Goal: Task Accomplishment & Management: Manage account settings

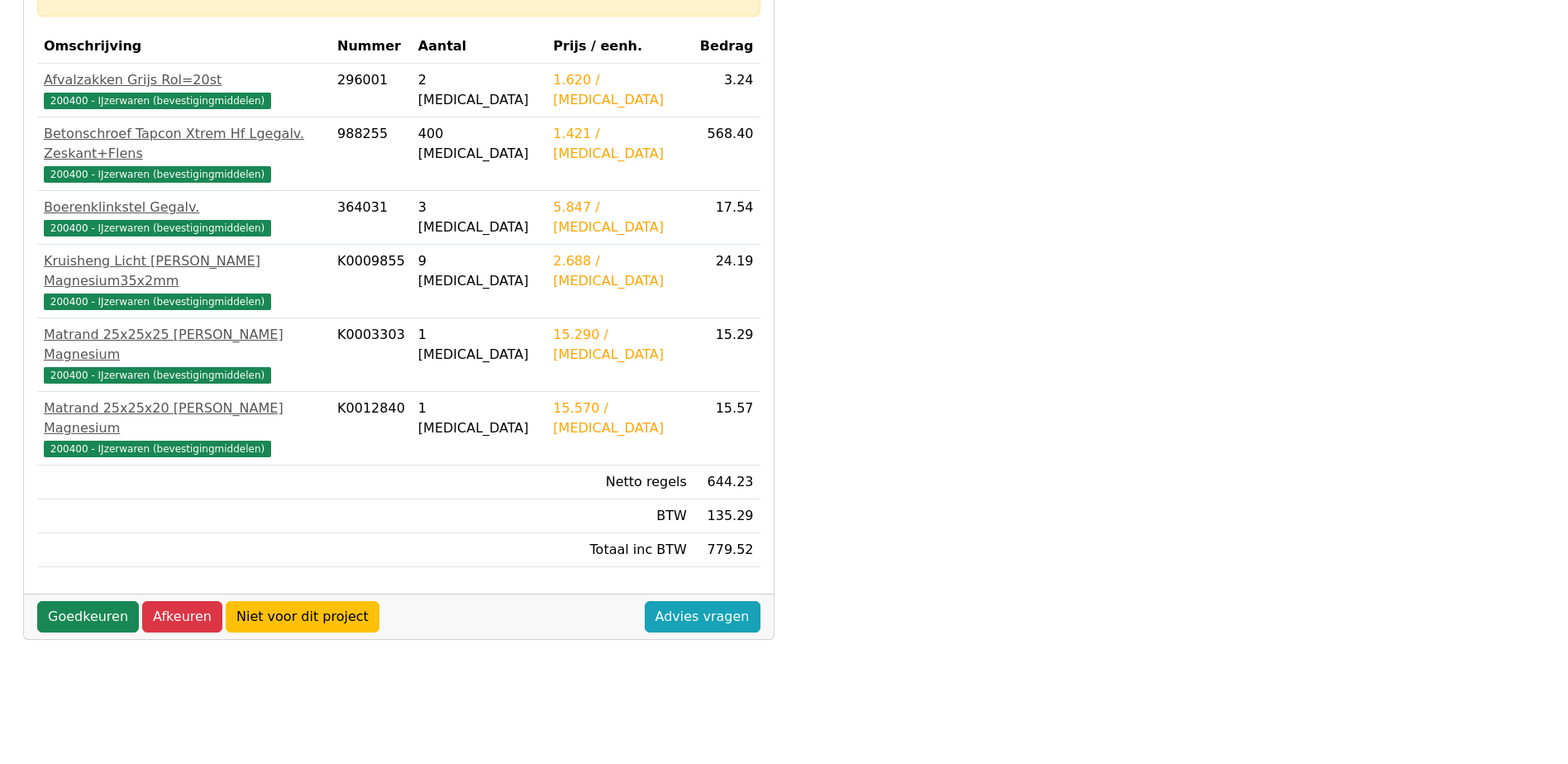
scroll to position [414, 0]
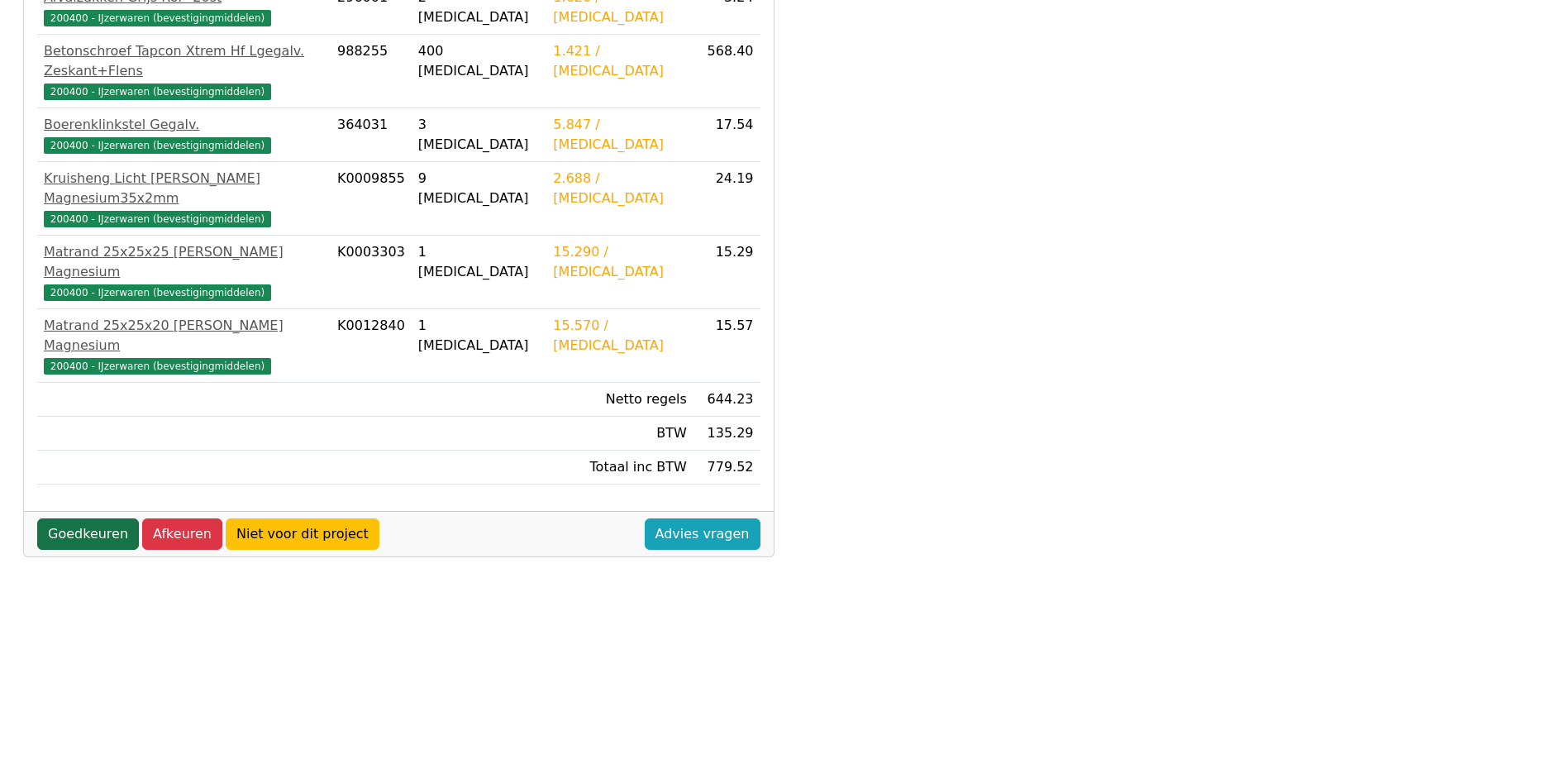
click at [88, 519] on link "Goedkeuren" at bounding box center [88, 535] width 102 height 32
click at [89, 519] on link "Goedkeuren" at bounding box center [88, 535] width 102 height 32
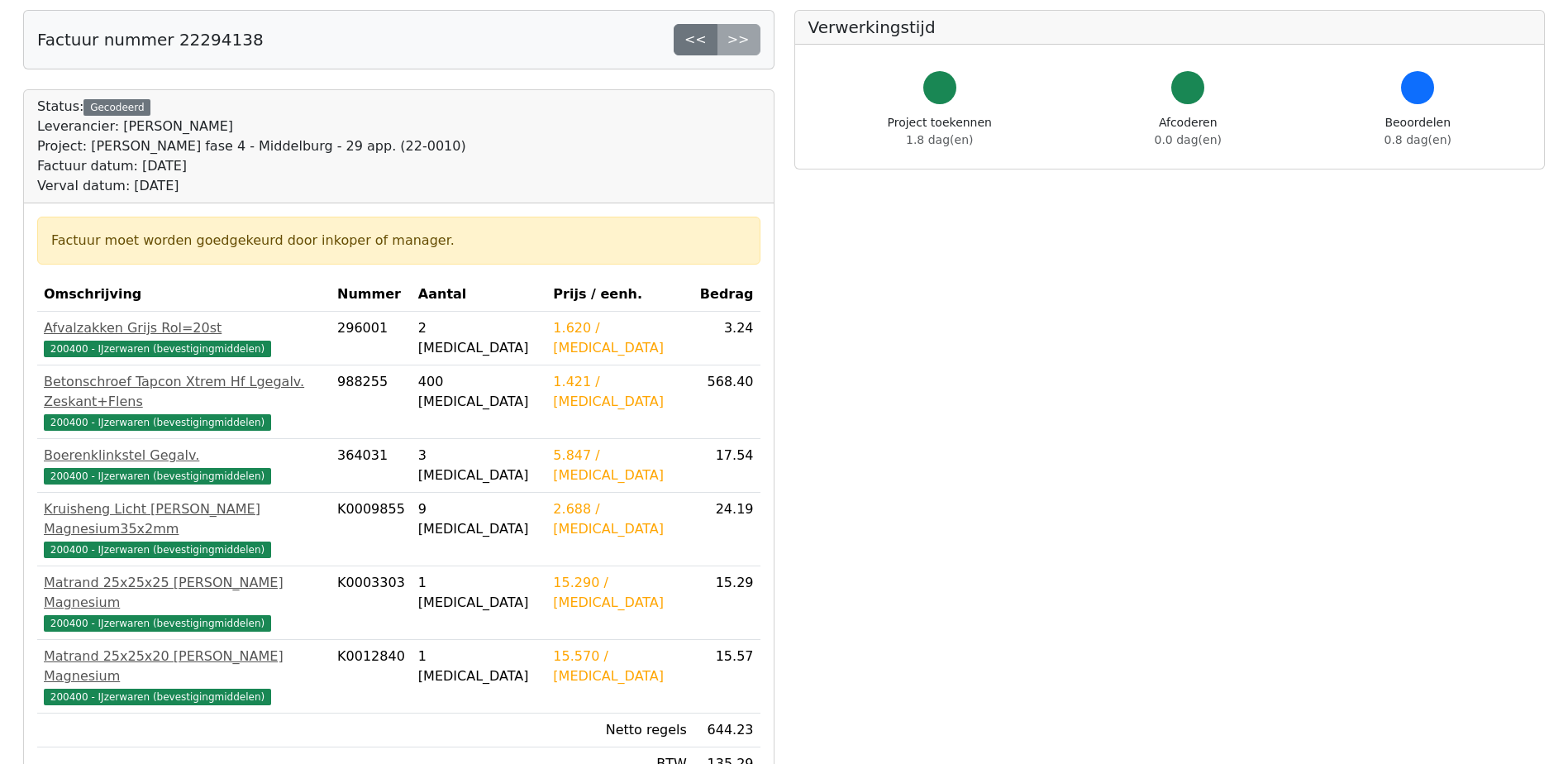
scroll to position [166, 0]
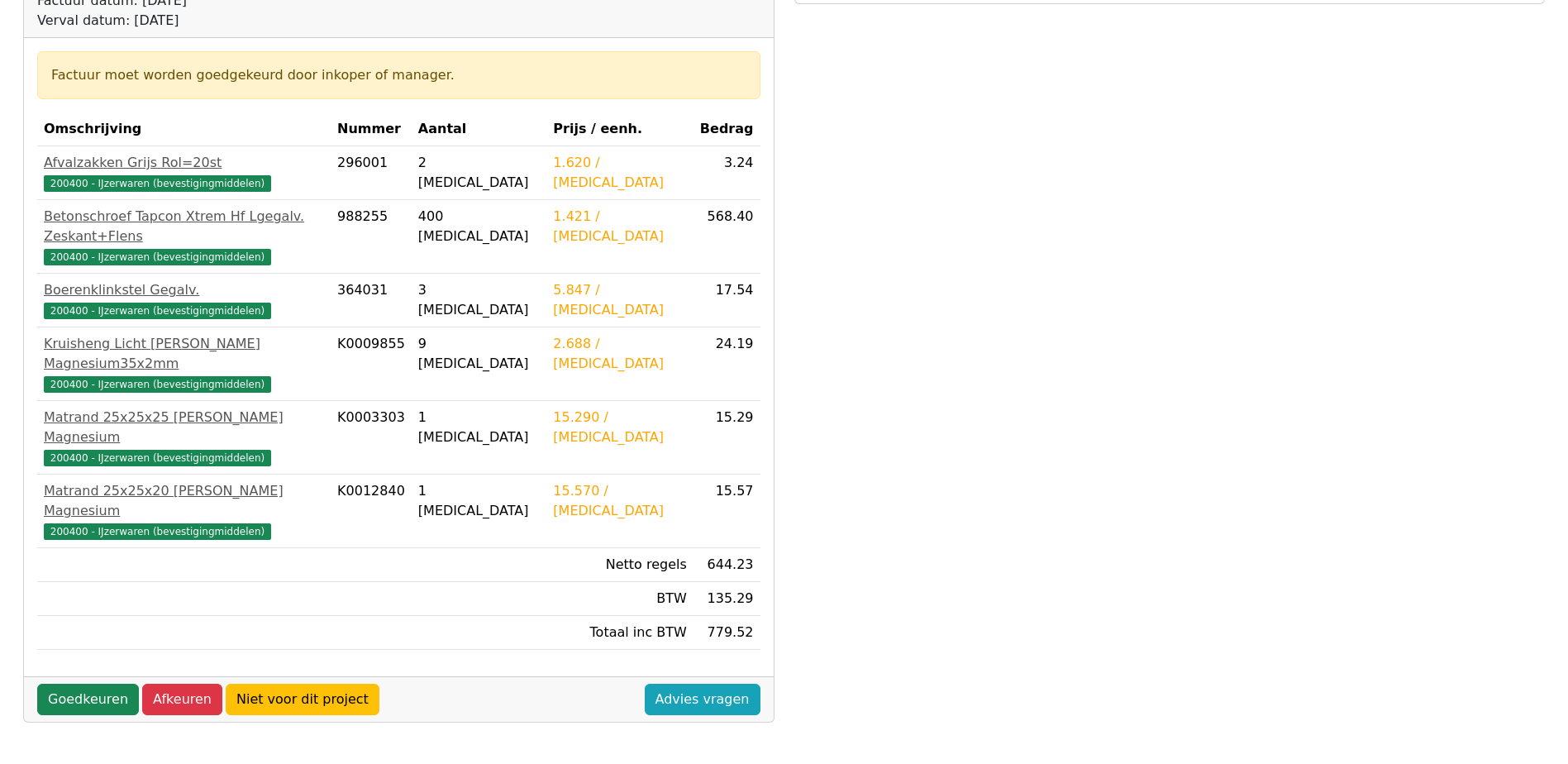
scroll to position [331, 0]
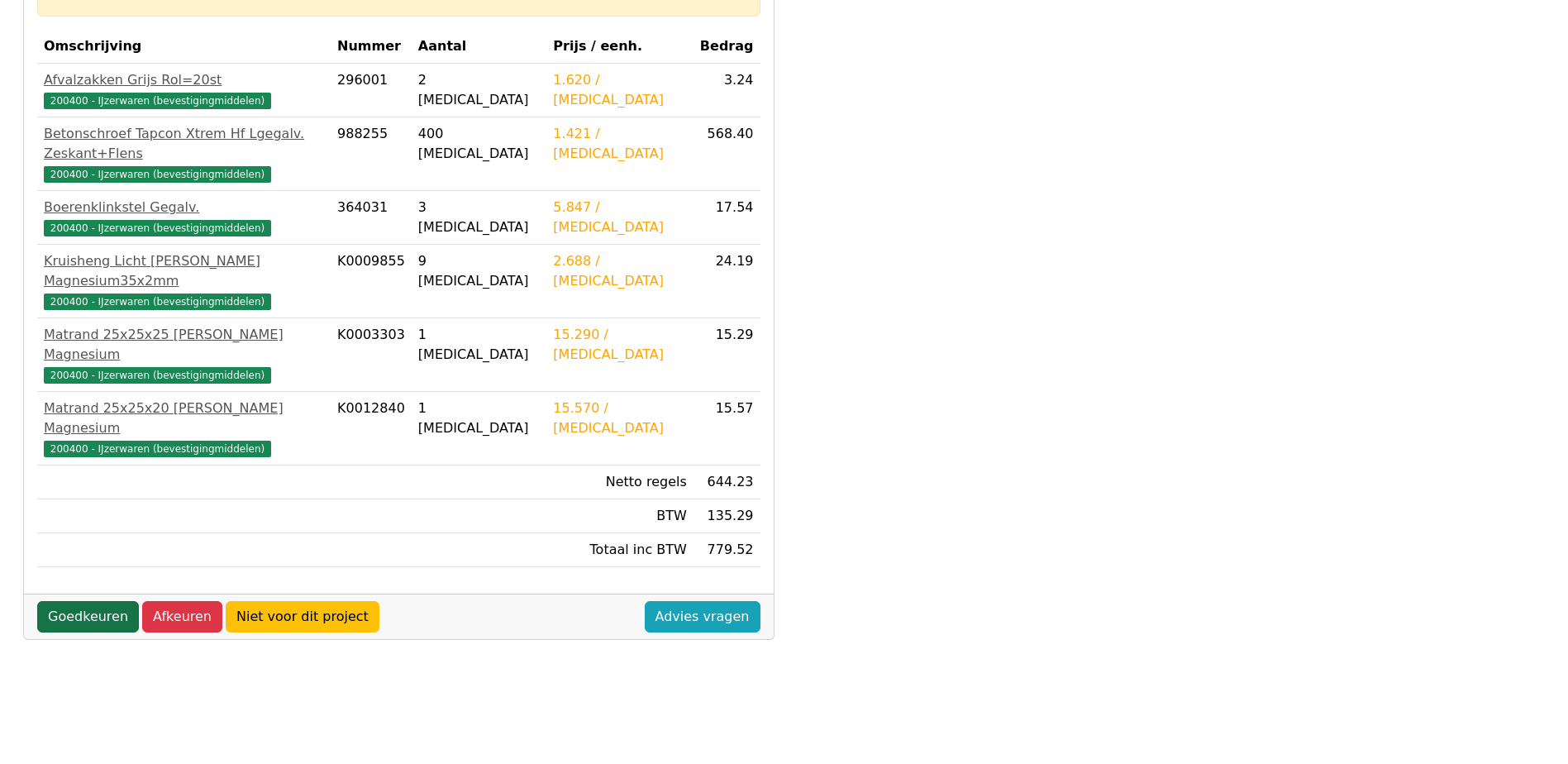
click at [99, 601] on link "Goedkeuren" at bounding box center [88, 617] width 102 height 32
click at [86, 601] on link "Goedkeuren" at bounding box center [88, 617] width 102 height 32
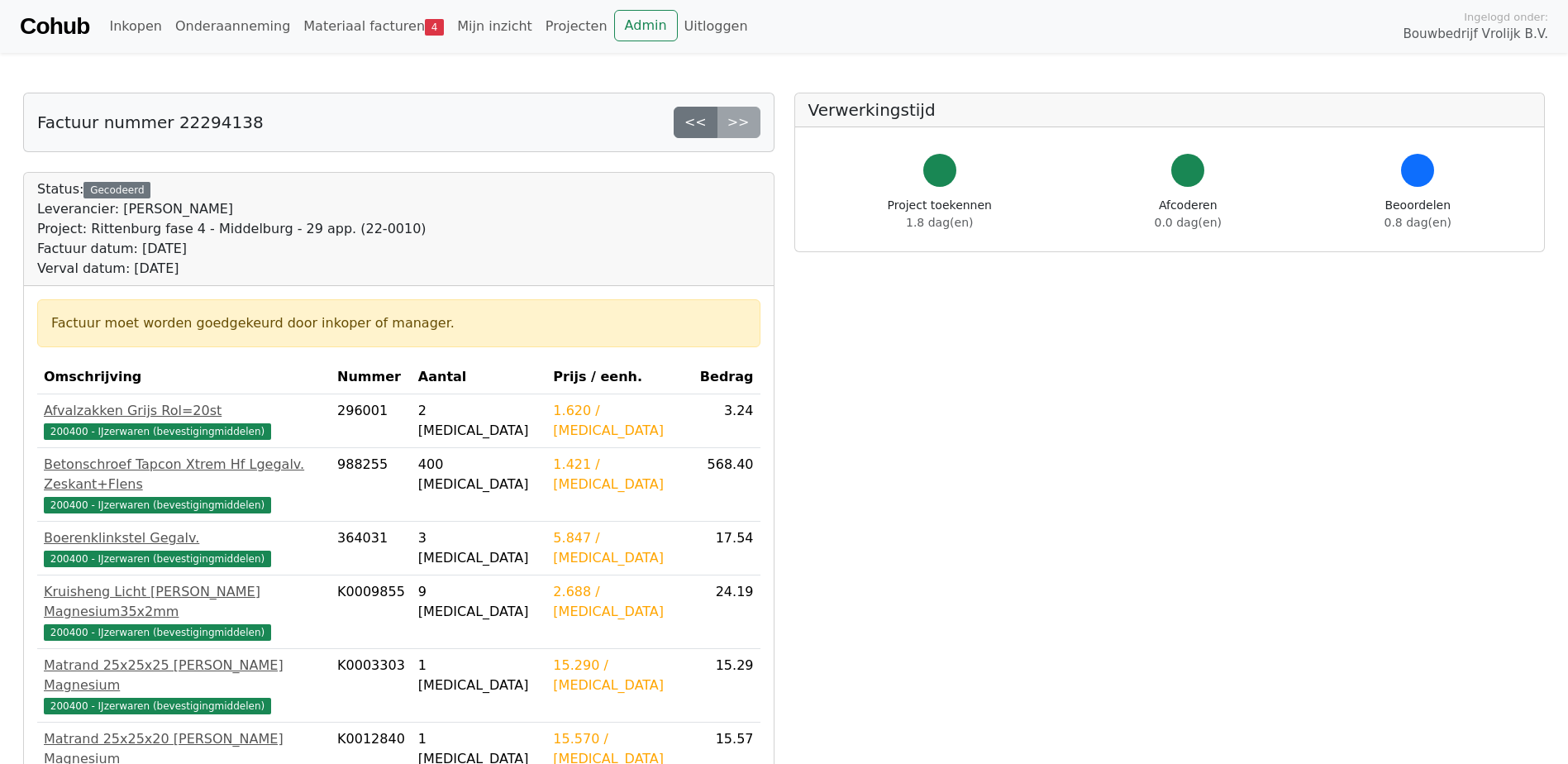
scroll to position [330, 0]
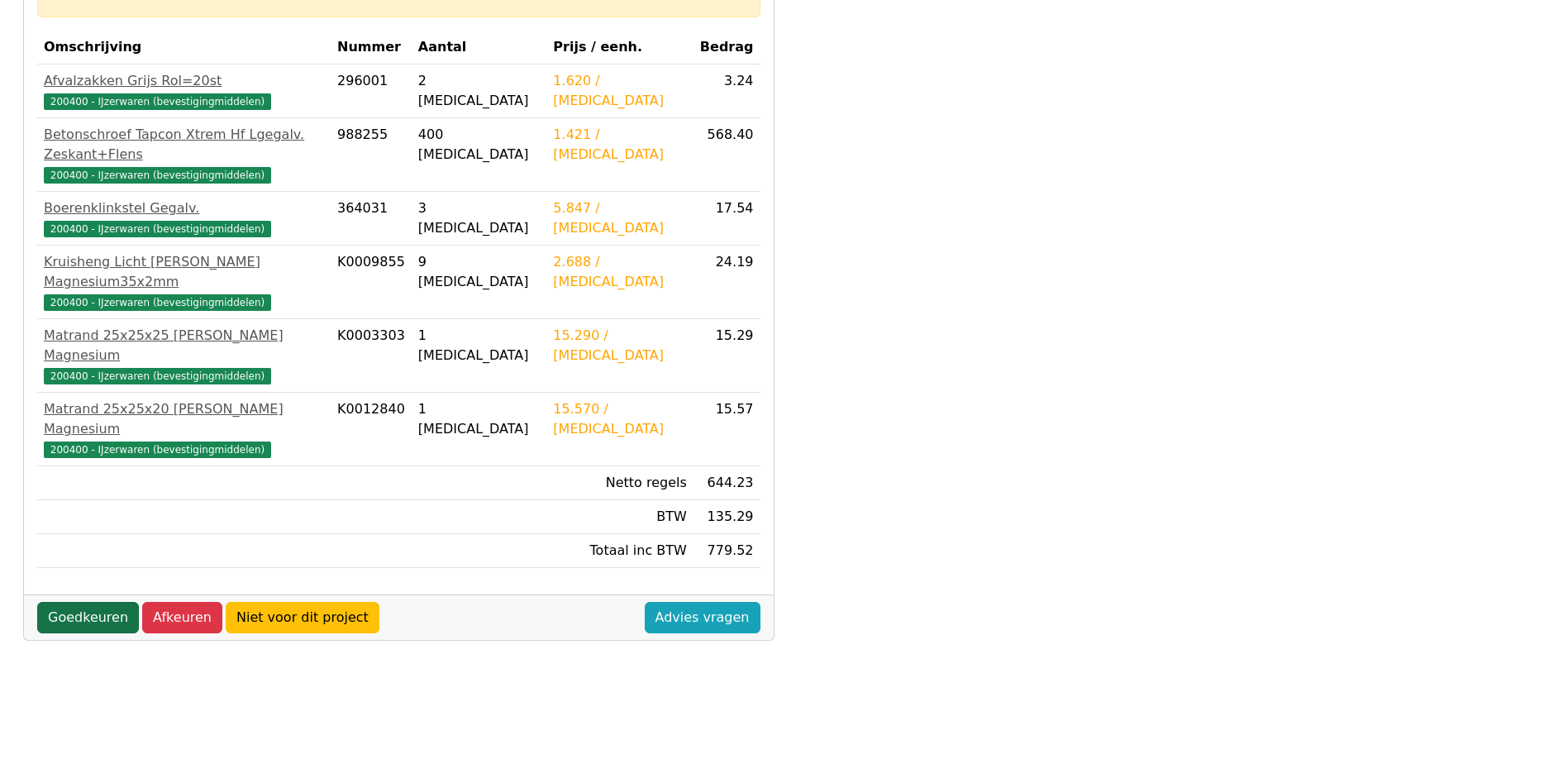
click at [69, 602] on link "Goedkeuren" at bounding box center [88, 618] width 102 height 32
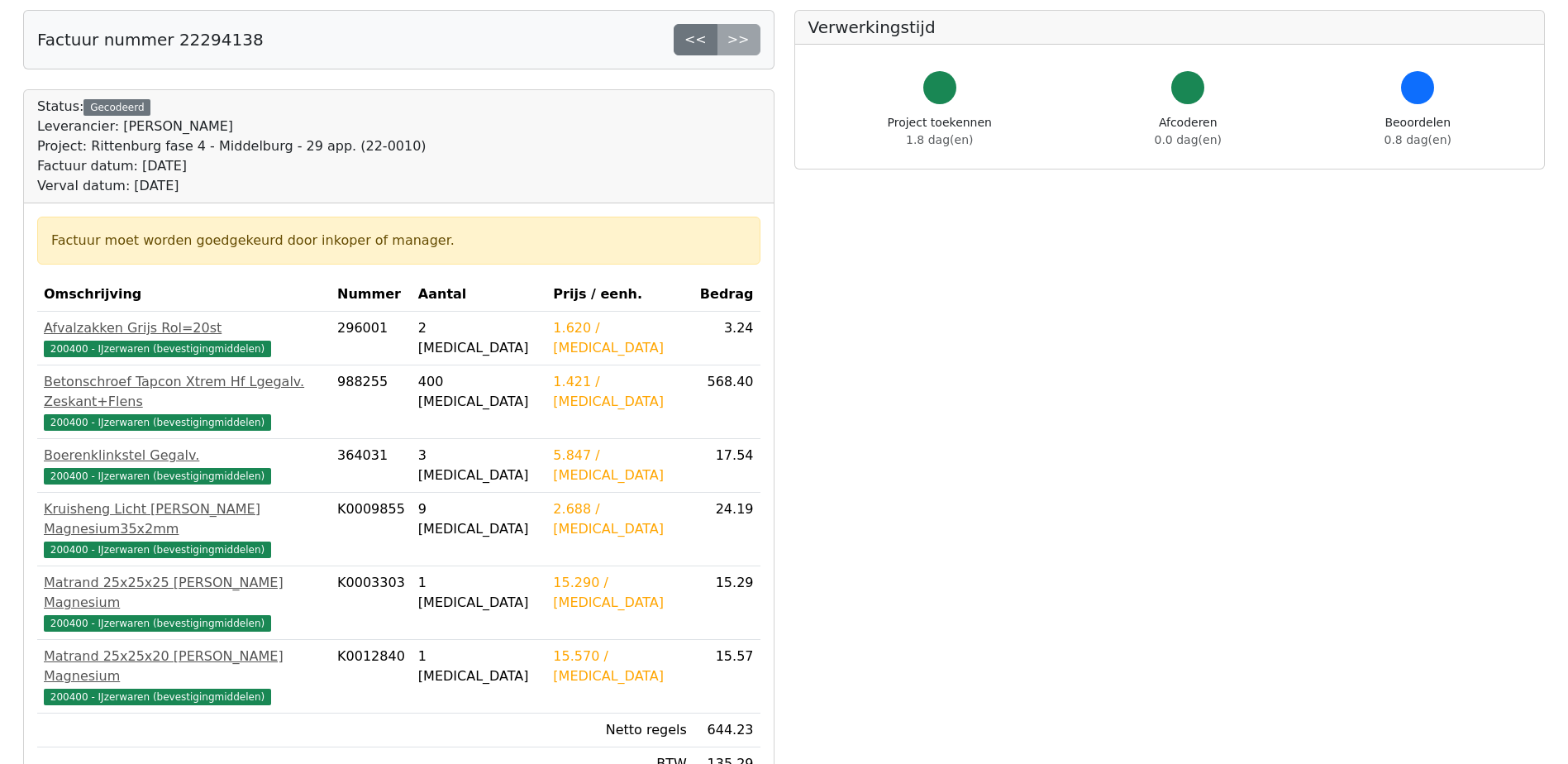
scroll to position [166, 0]
